Goal: Information Seeking & Learning: Learn about a topic

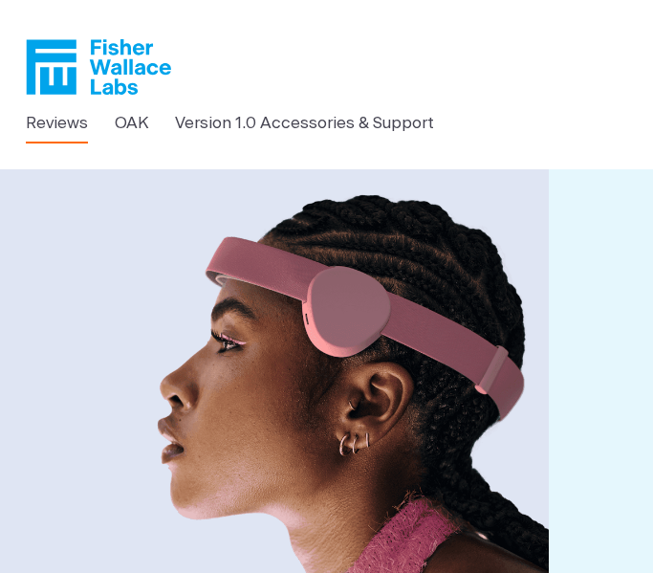
click at [65, 127] on link "Reviews" at bounding box center [57, 123] width 62 height 25
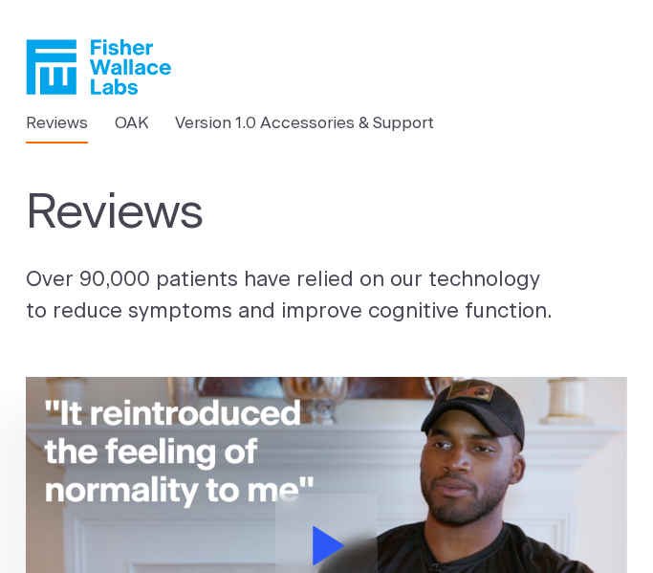
click at [380, 275] on p "Over 90,000 patients have relied on our technology to reduce symptoms and impro…" at bounding box center [326, 296] width 601 height 62
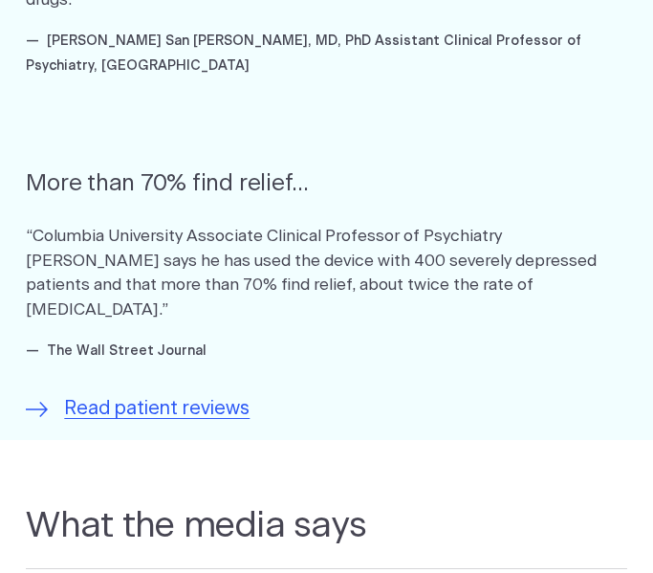
scroll to position [1174, 0]
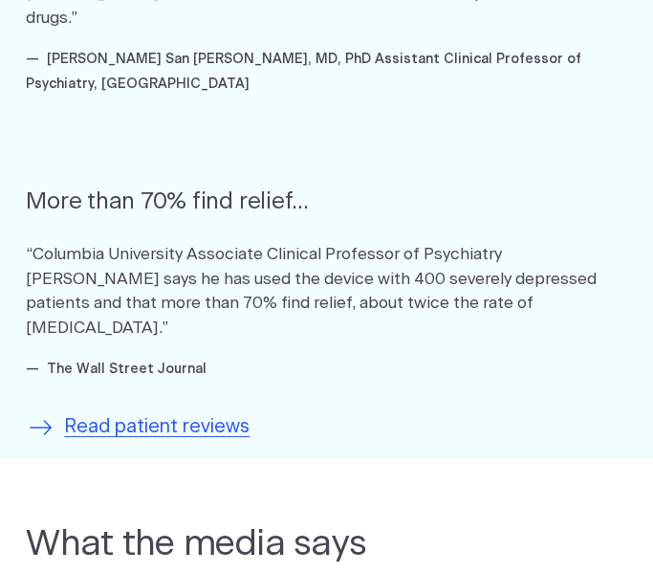
click at [108, 413] on span "Read patient reviews" at bounding box center [157, 427] width 186 height 29
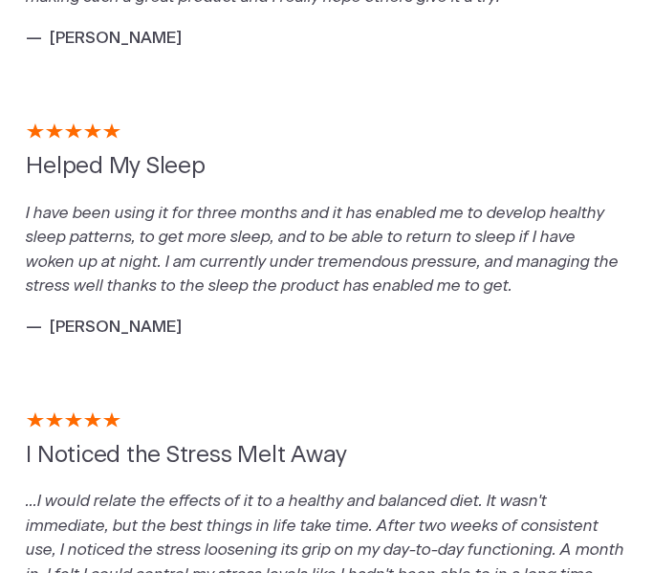
scroll to position [462, 0]
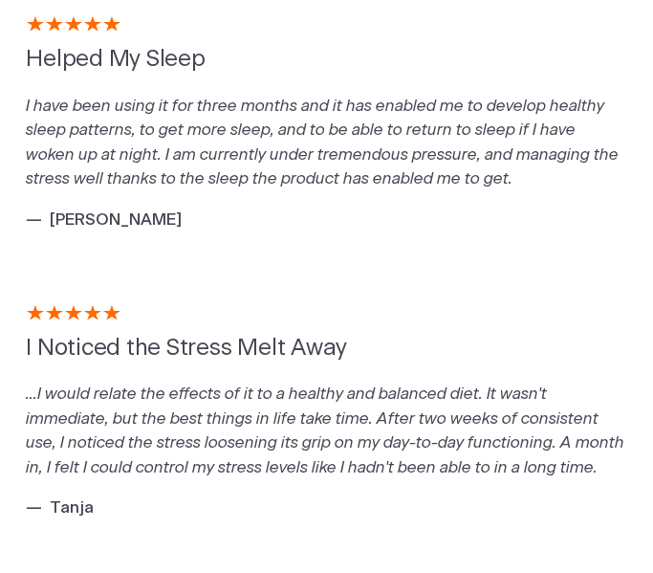
scroll to position [0, 0]
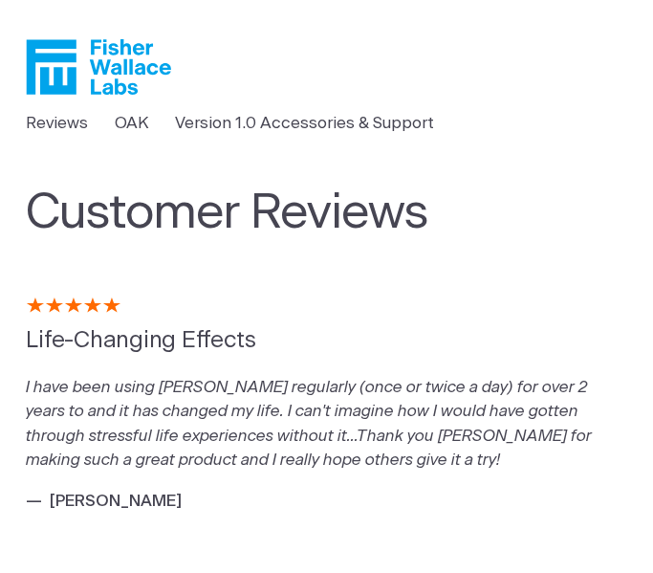
click at [247, 312] on div at bounding box center [326, 305] width 601 height 15
click at [236, 126] on link "Version 1.0 Accessories & Support" at bounding box center [304, 123] width 259 height 25
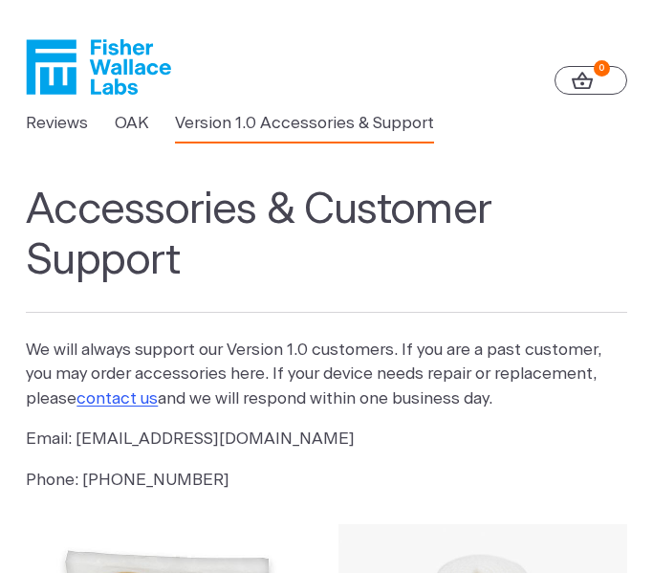
click at [39, 66] on icon "Fisher Wallace" at bounding box center [98, 66] width 145 height 55
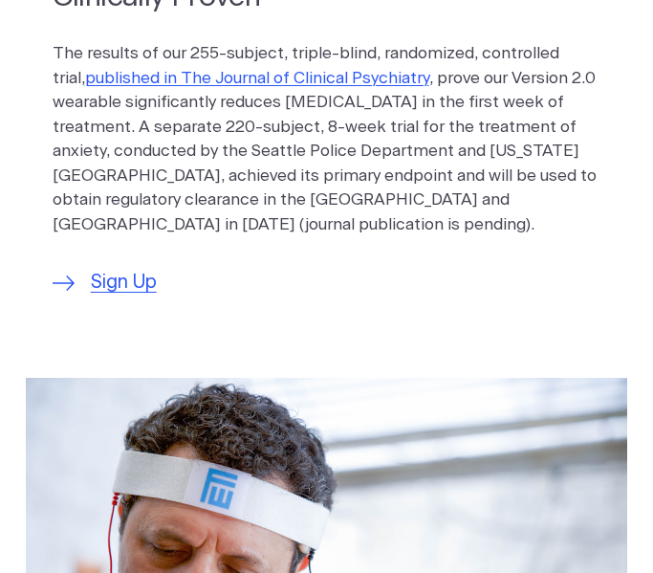
scroll to position [1584, 0]
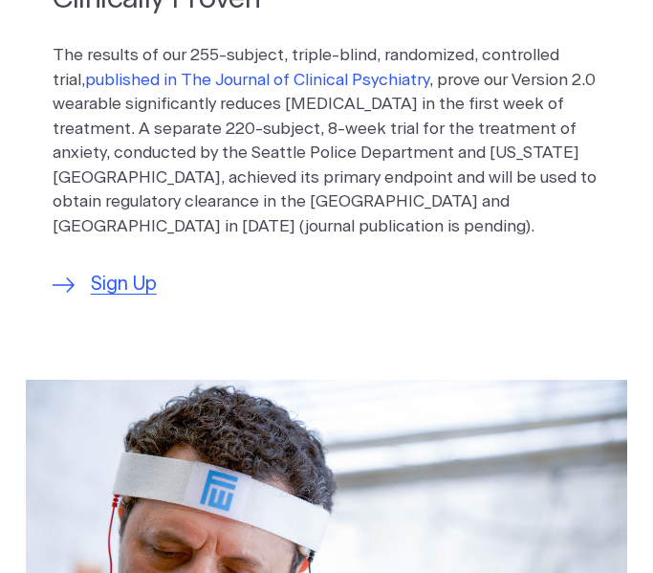
click at [154, 72] on link "published in The Journal of Clinical Psychiatry" at bounding box center [257, 80] width 344 height 16
click at [95, 271] on span "Sign Up" at bounding box center [124, 285] width 66 height 29
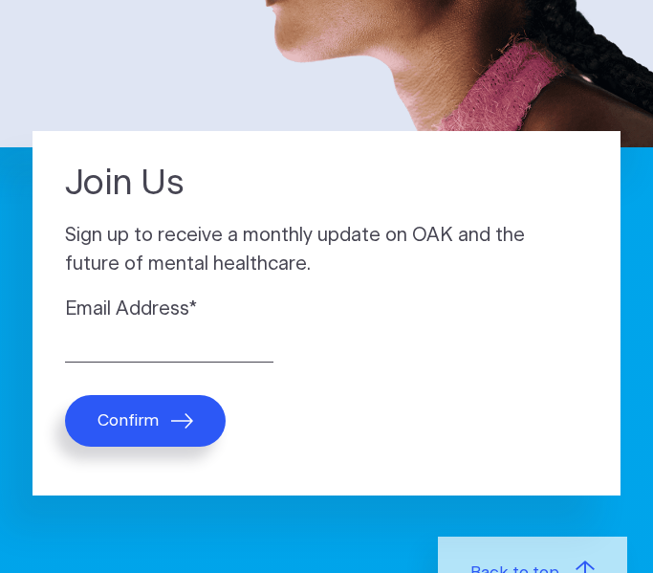
scroll to position [456, 0]
